Goal: Find specific page/section: Find specific page/section

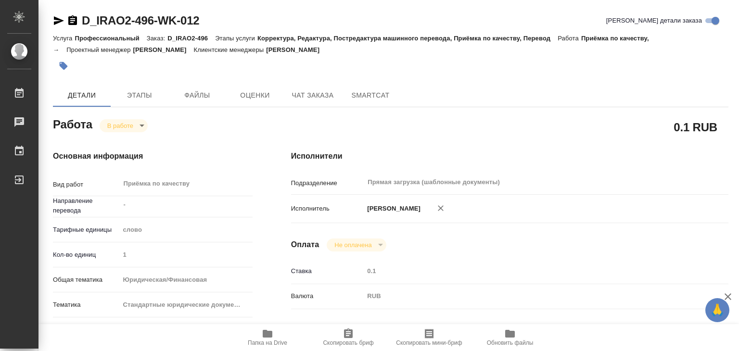
type textarea "x"
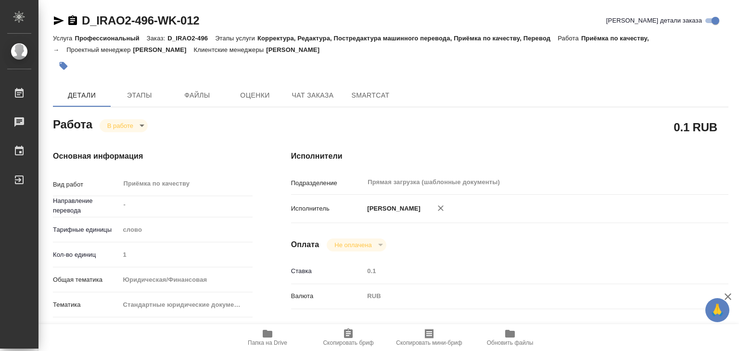
type textarea "x"
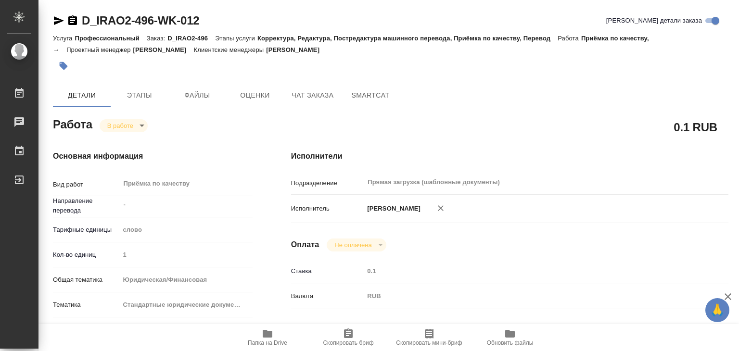
type textarea "x"
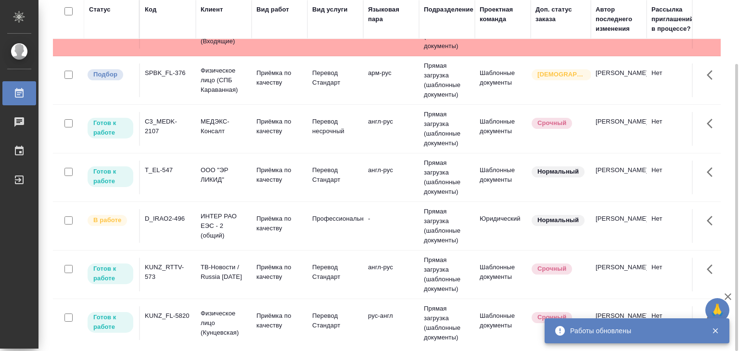
scroll to position [529, 0]
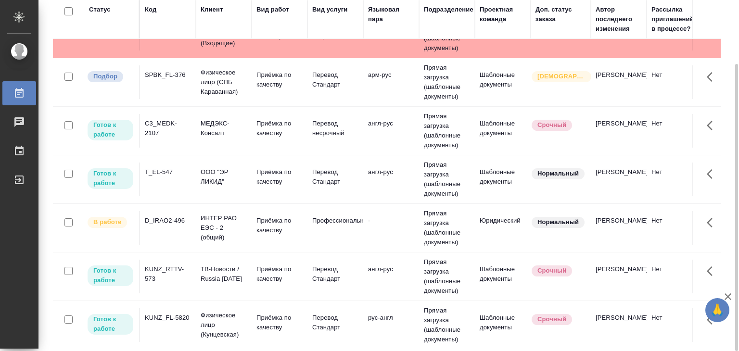
click at [165, 225] on td "D_IRAO2-496" at bounding box center [168, 228] width 56 height 34
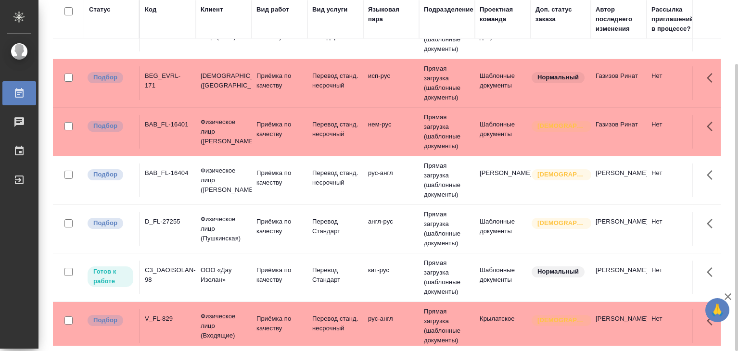
scroll to position [240, 0]
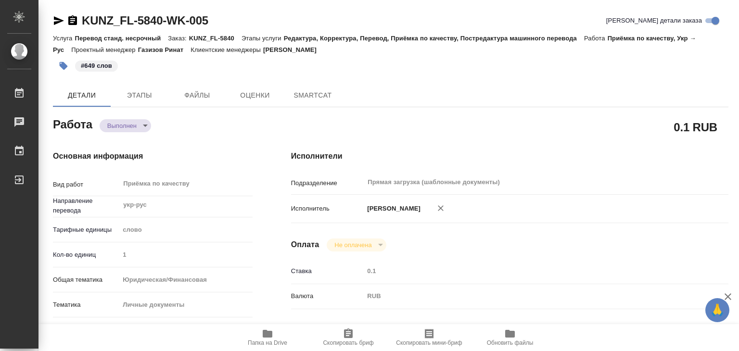
type textarea "x"
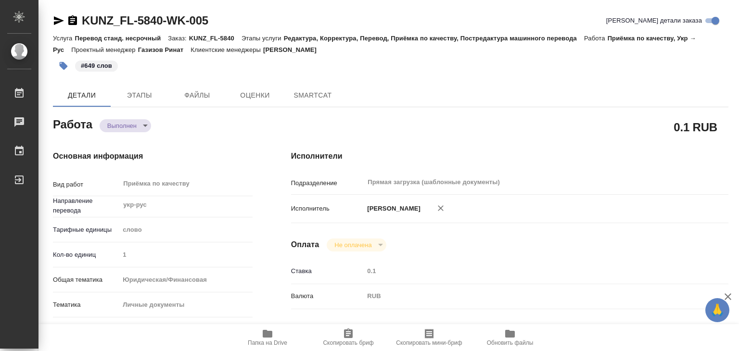
type textarea "x"
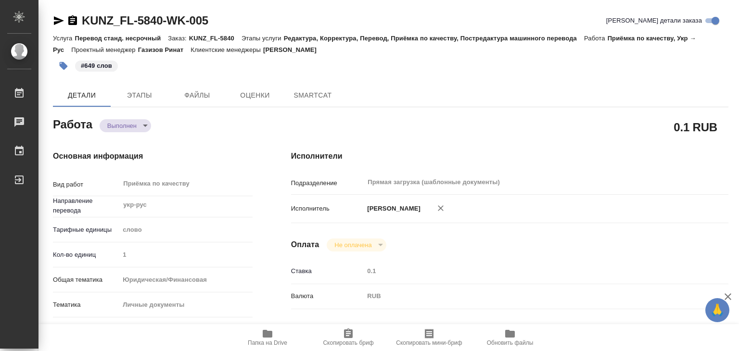
type textarea "x"
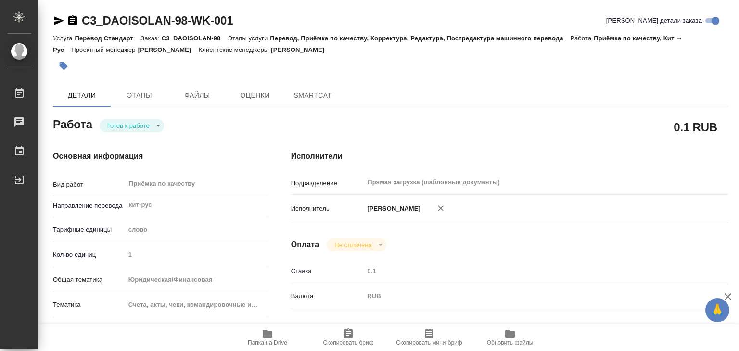
type textarea "x"
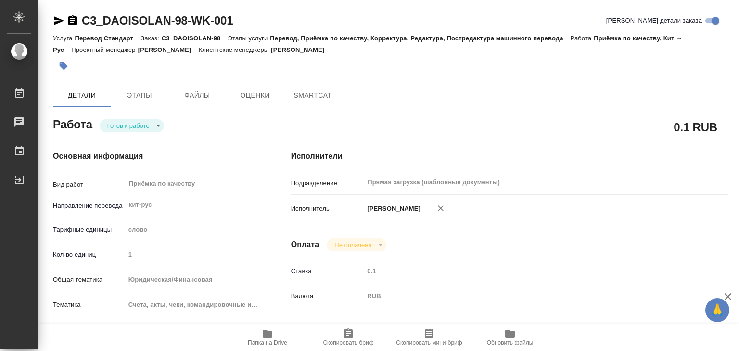
type textarea "x"
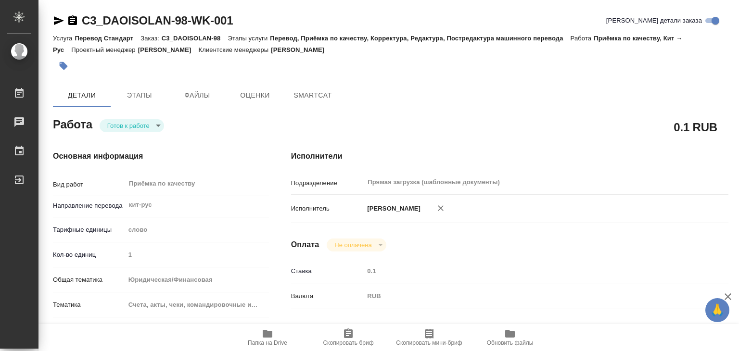
type textarea "x"
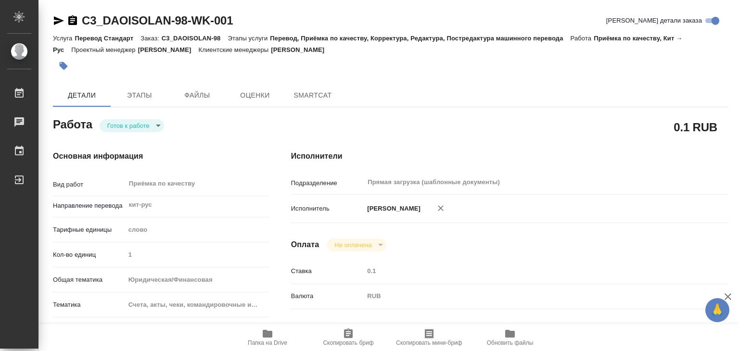
type textarea "x"
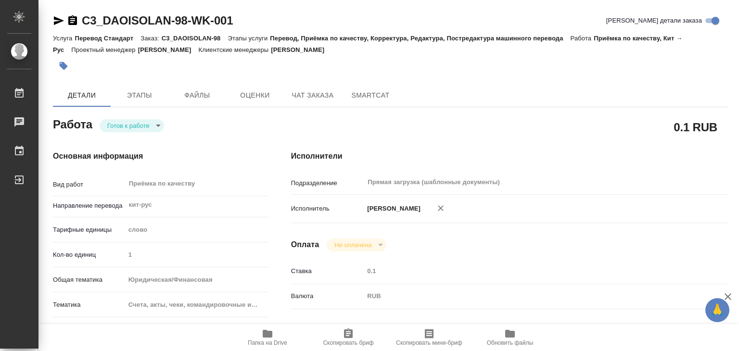
type textarea "x"
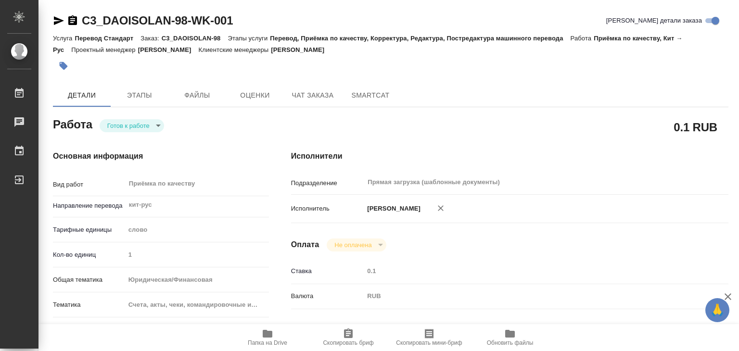
type textarea "x"
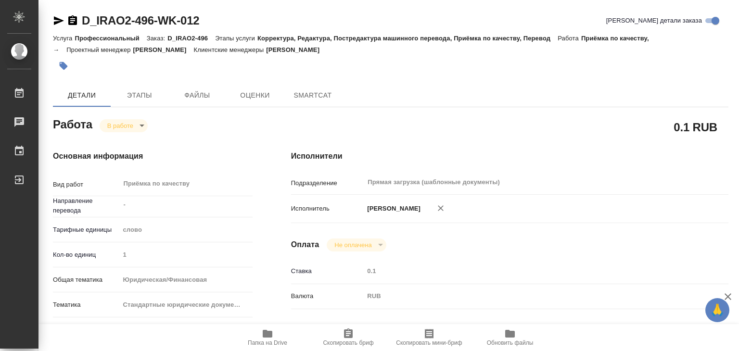
type textarea "x"
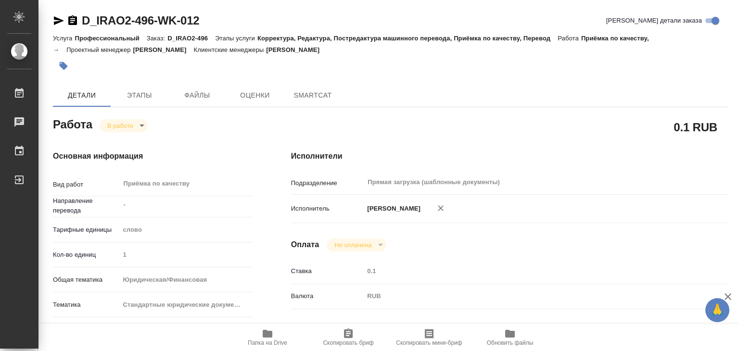
type textarea "x"
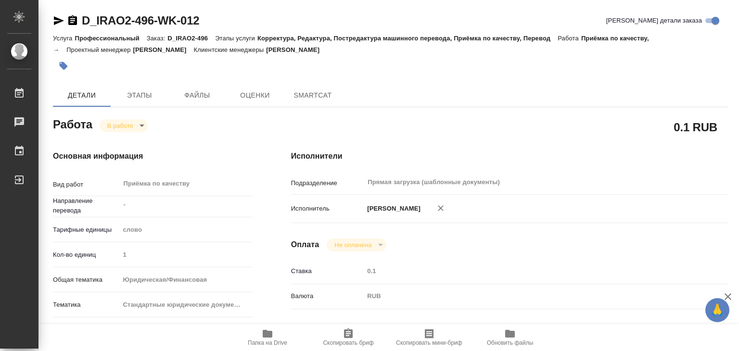
type textarea "x"
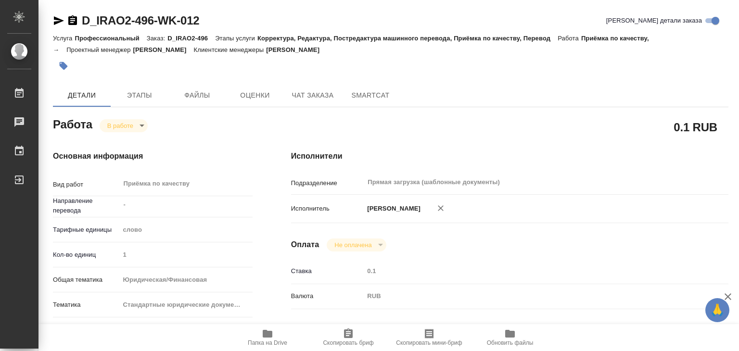
type textarea "x"
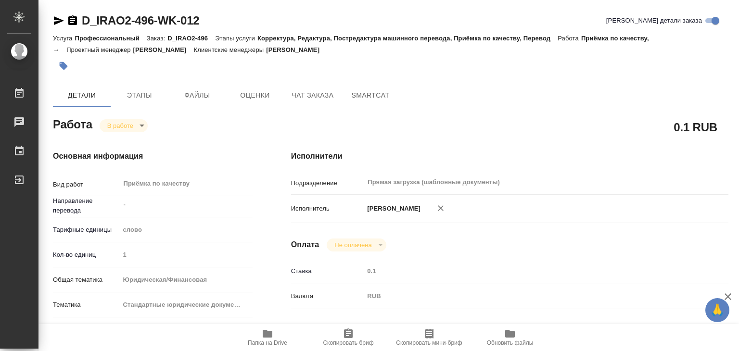
type textarea "x"
